Goal: Task Accomplishment & Management: Manage account settings

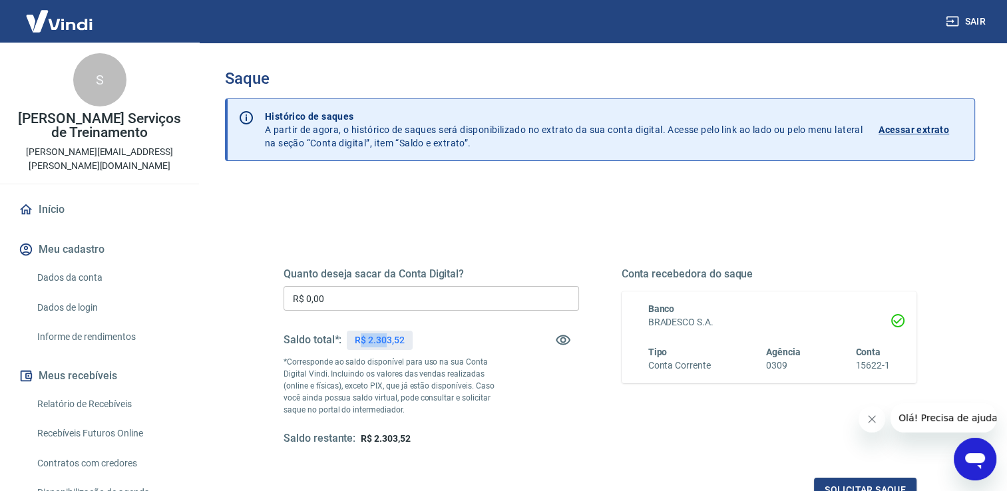
drag, startPoint x: 362, startPoint y: 337, endPoint x: 385, endPoint y: 339, distance: 22.7
click at [385, 339] on p "R$ 2.303,52" at bounding box center [379, 340] width 49 height 14
drag, startPoint x: 385, startPoint y: 339, endPoint x: 386, endPoint y: 367, distance: 28.7
click at [386, 367] on p "*Corresponde ao saldo disponível para uso na sua Conta Digital Vindi. Incluindo…" at bounding box center [395, 386] width 222 height 60
